Goal: Task Accomplishment & Management: Complete application form

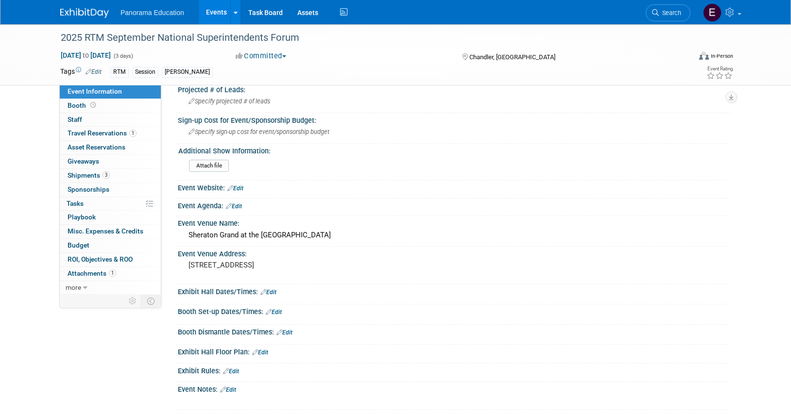
click at [76, 16] on img at bounding box center [84, 13] width 49 height 10
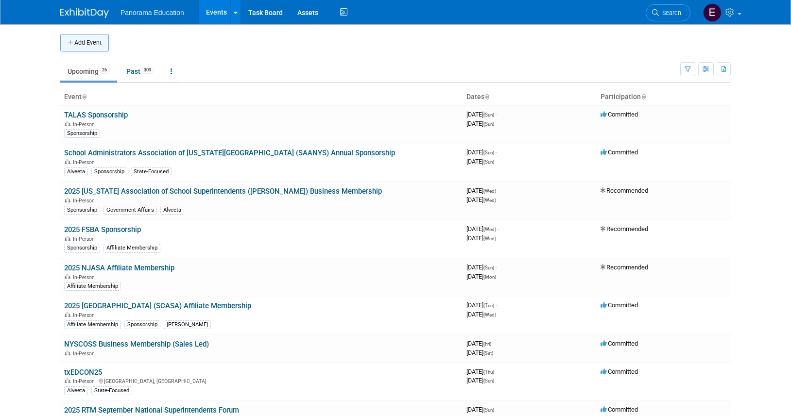
click at [68, 44] on icon "button" at bounding box center [71, 43] width 7 height 6
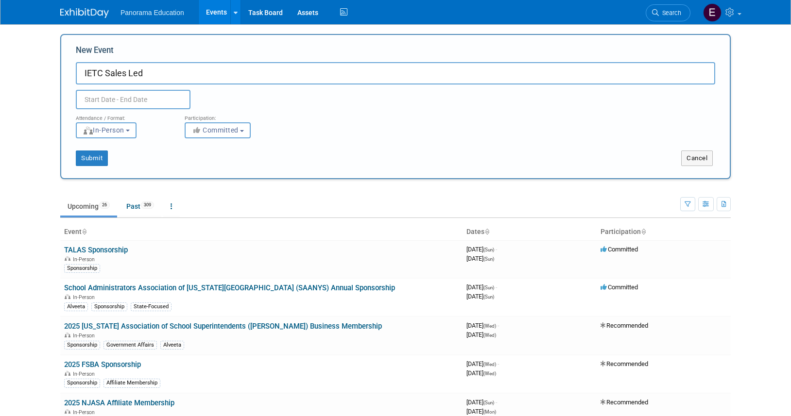
type input "IETC Sales Led"
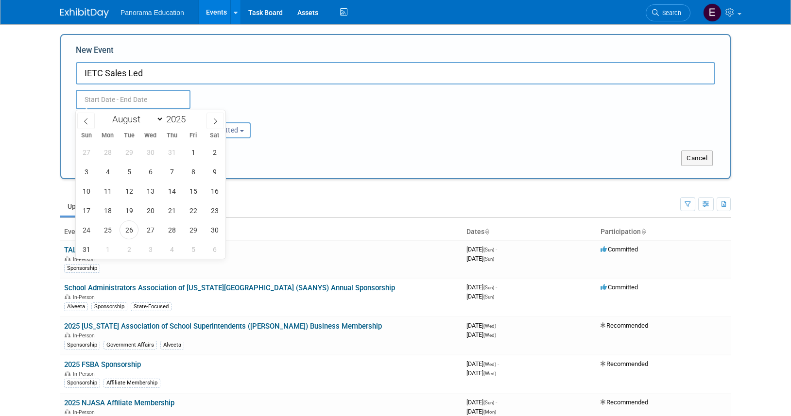
click at [90, 98] on input "text" at bounding box center [133, 99] width 115 height 19
click at [212, 121] on icon at bounding box center [215, 121] width 7 height 7
click at [216, 121] on icon at bounding box center [215, 121] width 7 height 7
select select "10"
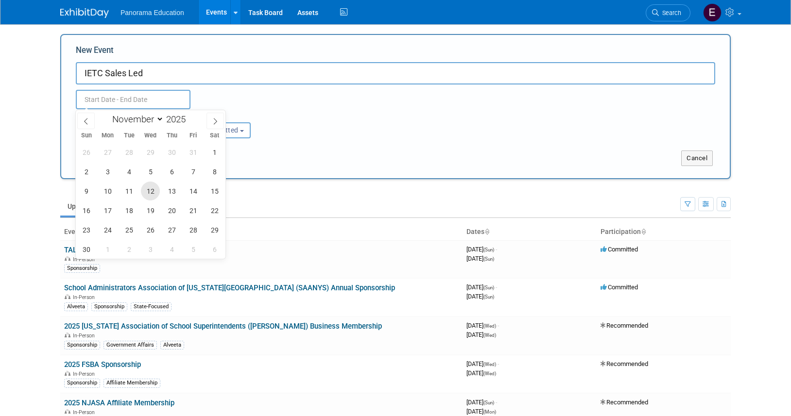
click at [150, 193] on span "12" at bounding box center [150, 191] width 19 height 19
click at [179, 191] on span "13" at bounding box center [171, 191] width 19 height 19
type input "[DATE] to [DATE]"
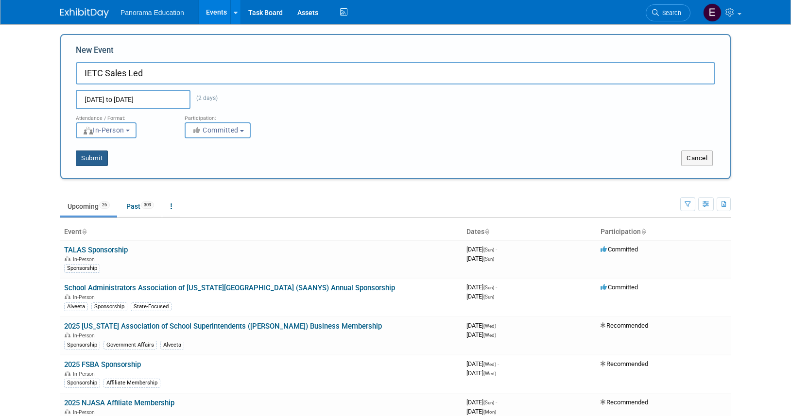
click at [92, 162] on button "Submit" at bounding box center [92, 159] width 32 height 16
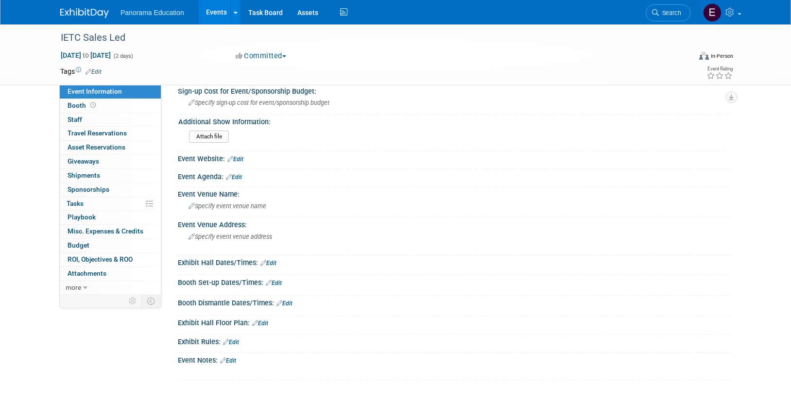
scroll to position [324, 0]
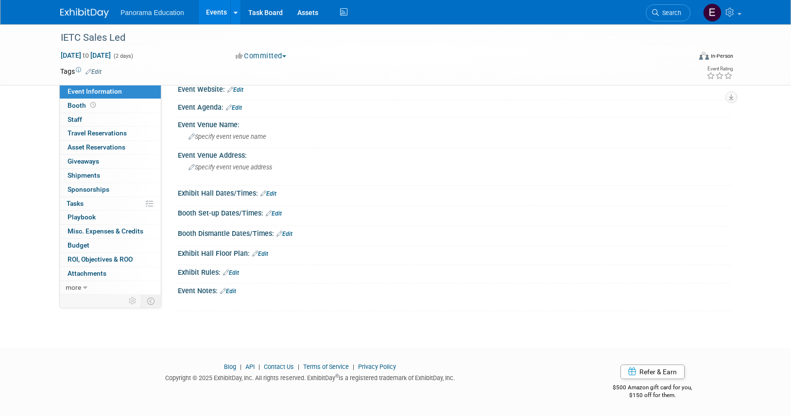
click at [238, 107] on link "Edit" at bounding box center [234, 107] width 16 height 7
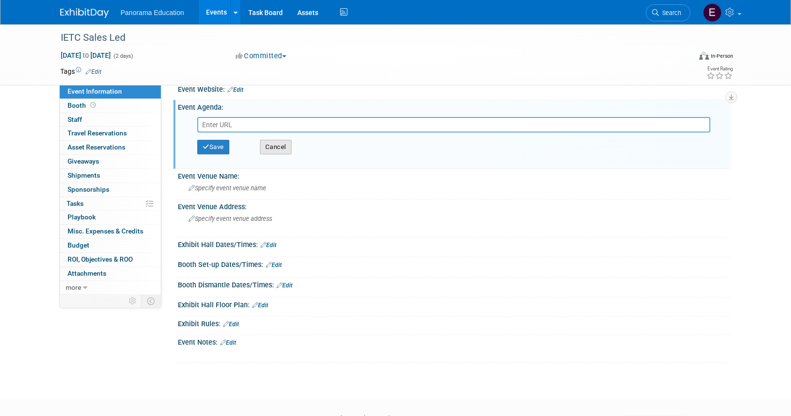
click at [279, 146] on button "Cancel" at bounding box center [276, 147] width 32 height 15
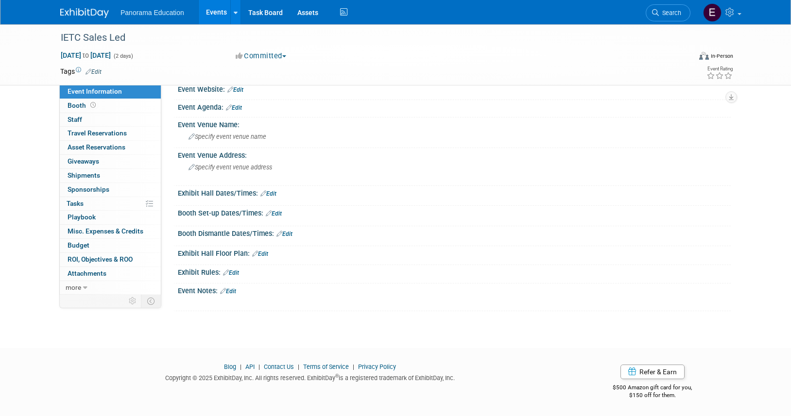
click at [235, 293] on link "Edit" at bounding box center [228, 291] width 16 height 7
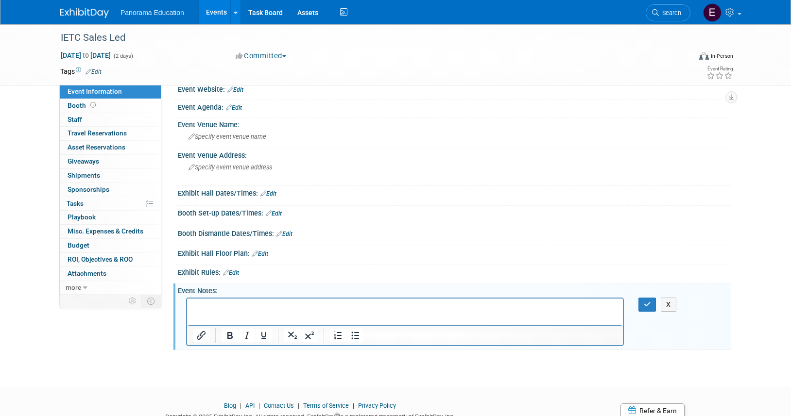
scroll to position [0, 0]
click at [272, 194] on link "Edit" at bounding box center [268, 193] width 16 height 7
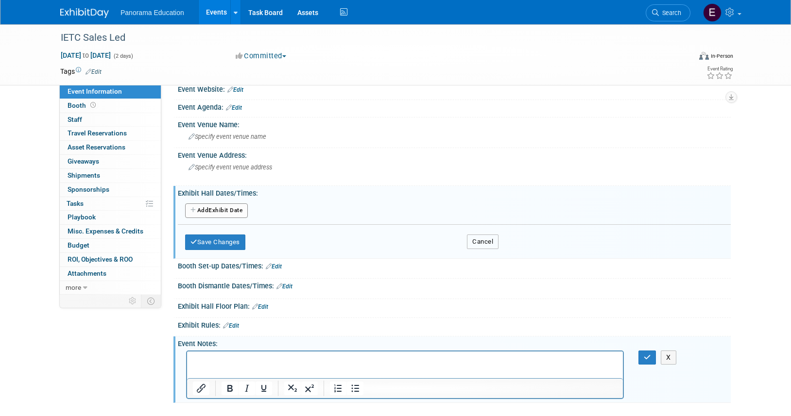
drag, startPoint x: 488, startPoint y: 245, endPoint x: 424, endPoint y: 297, distance: 82.6
click at [488, 245] on button "Cancel" at bounding box center [483, 242] width 32 height 15
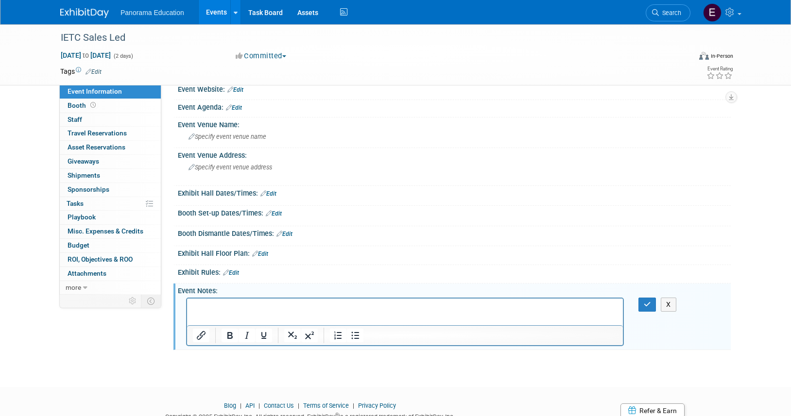
click at [505, 312] on html at bounding box center [405, 305] width 436 height 14
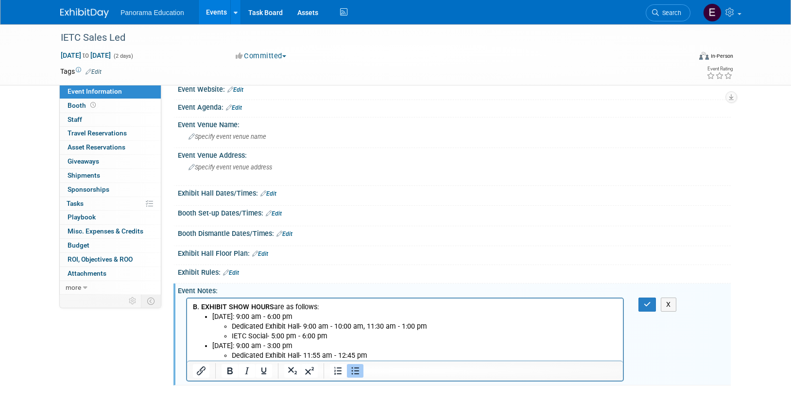
drag, startPoint x: 365, startPoint y: 352, endPoint x: 372, endPoint y: 353, distance: 6.9
click at [369, 353] on li "Dedicated Exhibit Hall- 11:55 am - 12:45 pm" at bounding box center [425, 356] width 386 height 10
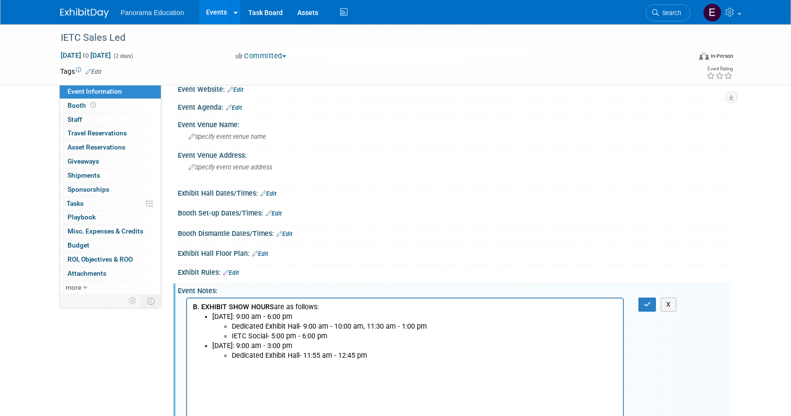
scroll to position [386, 0]
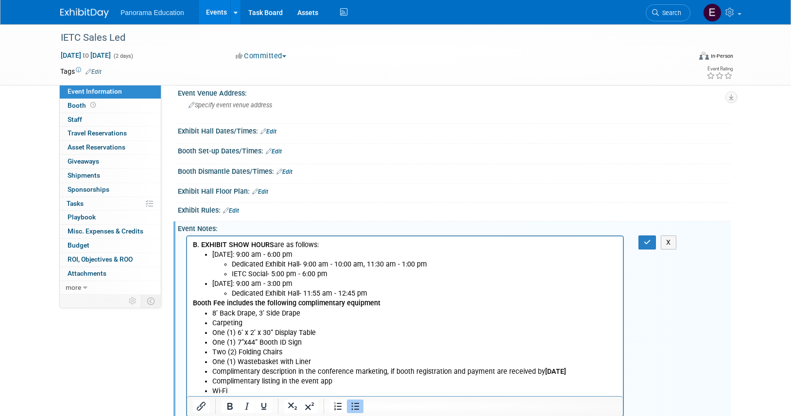
click at [388, 384] on li "Complimentary listing in the event app" at bounding box center [414, 382] width 405 height 10
click at [340, 388] on li "Wi-Fi" at bounding box center [414, 391] width 405 height 10
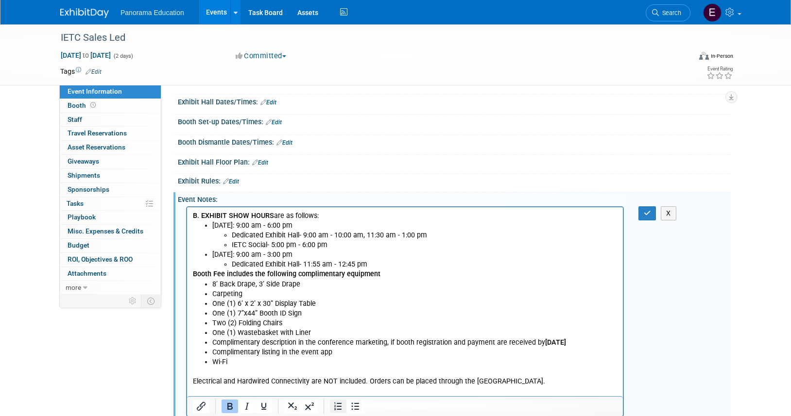
scroll to position [462, 0]
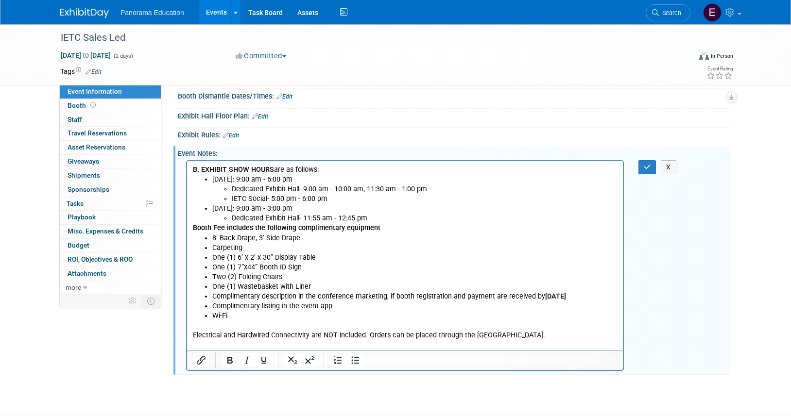
click at [534, 337] on p "Electrical and Hardwired Connectivity are NOT included. Orders can be placed th…" at bounding box center [405, 335] width 425 height 10
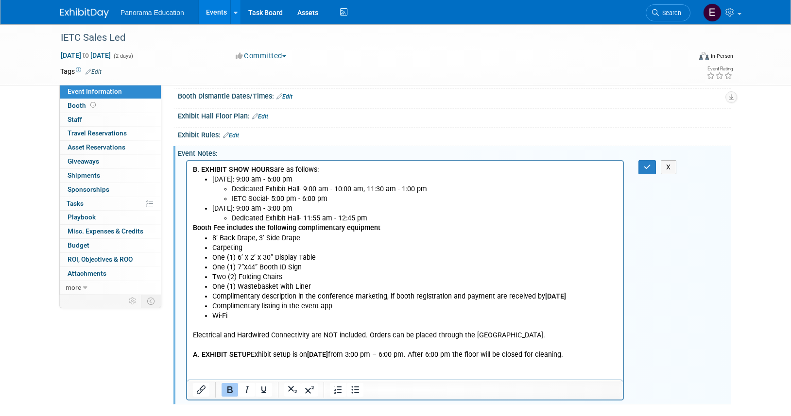
click at [398, 360] on p "A. EXHIBIT SETUP Exhibit setup is on Tuesday, November 11, 2025 from 3:00 pm – …" at bounding box center [405, 355] width 425 height 10
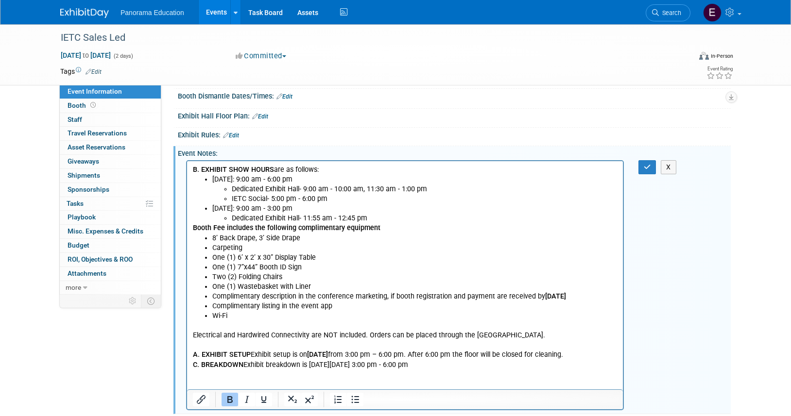
scroll to position [526, 0]
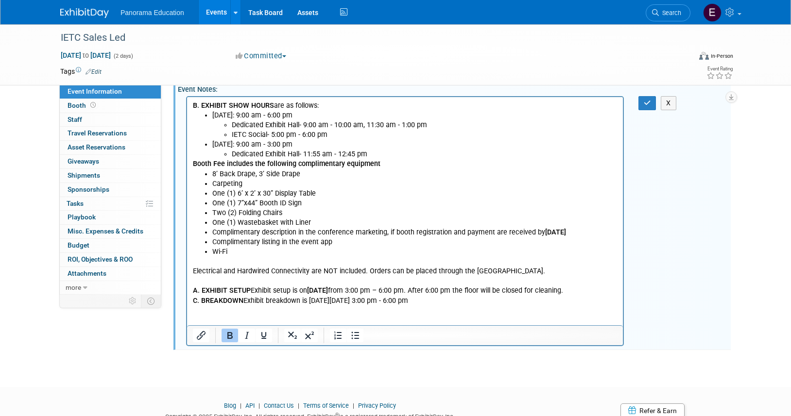
click at [193, 102] on b "B. EXHIBIT SHOW HOURS" at bounding box center [233, 105] width 81 height 8
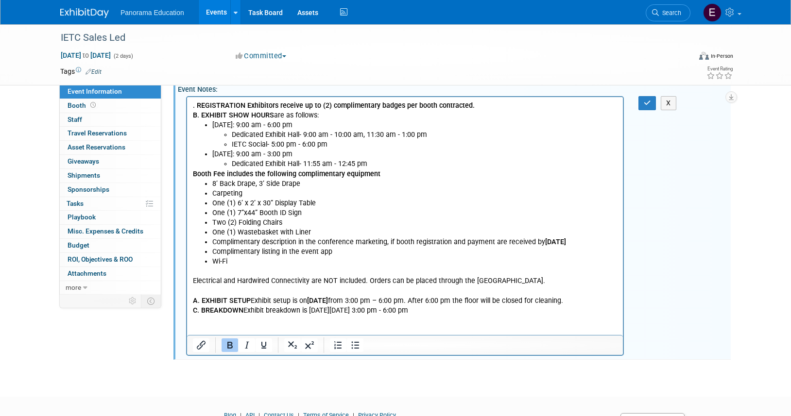
scroll to position [574, 0]
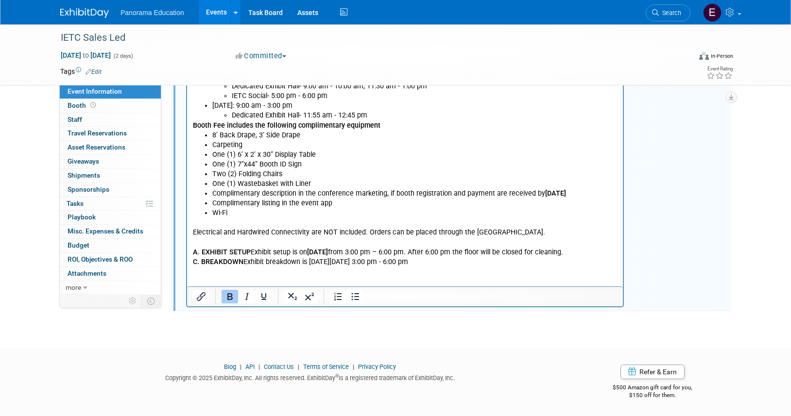
click at [507, 267] on p "C. BREAKDOWN Exhibit breakdown is on Thursday, November 13, 2025 from 3:00 pm -…" at bounding box center [405, 262] width 425 height 10
click at [501, 267] on p "C. BREAKDOWN Exhibit breakdown is on Thursday, November 13, 2025 from 3:00 pm -…" at bounding box center [405, 262] width 425 height 10
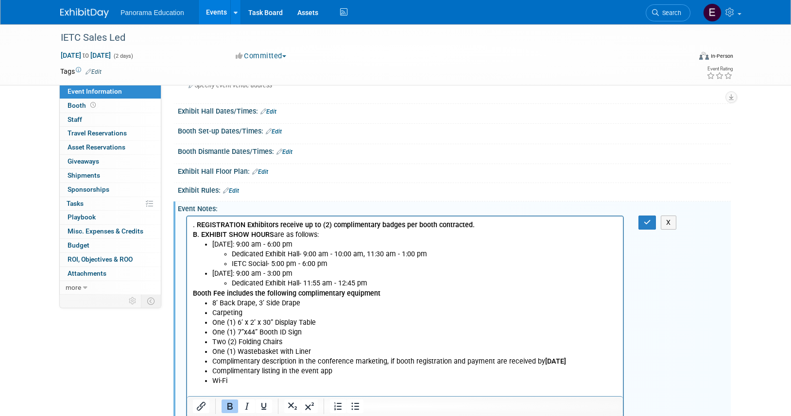
scroll to position [410, 0]
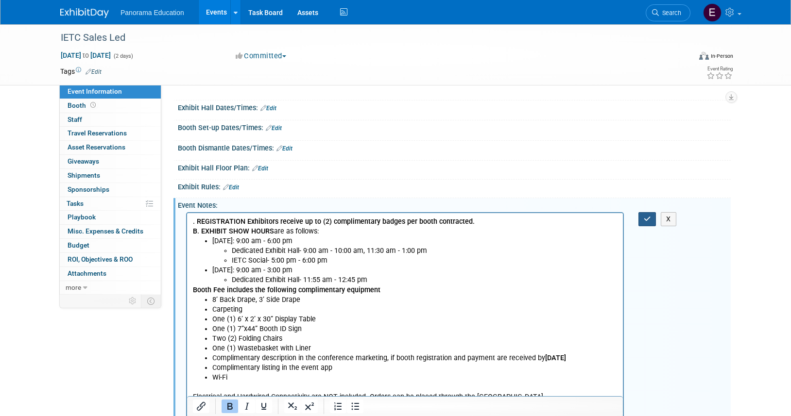
click at [641, 221] on button "button" at bounding box center [648, 219] width 18 height 14
